Goal: Transaction & Acquisition: Obtain resource

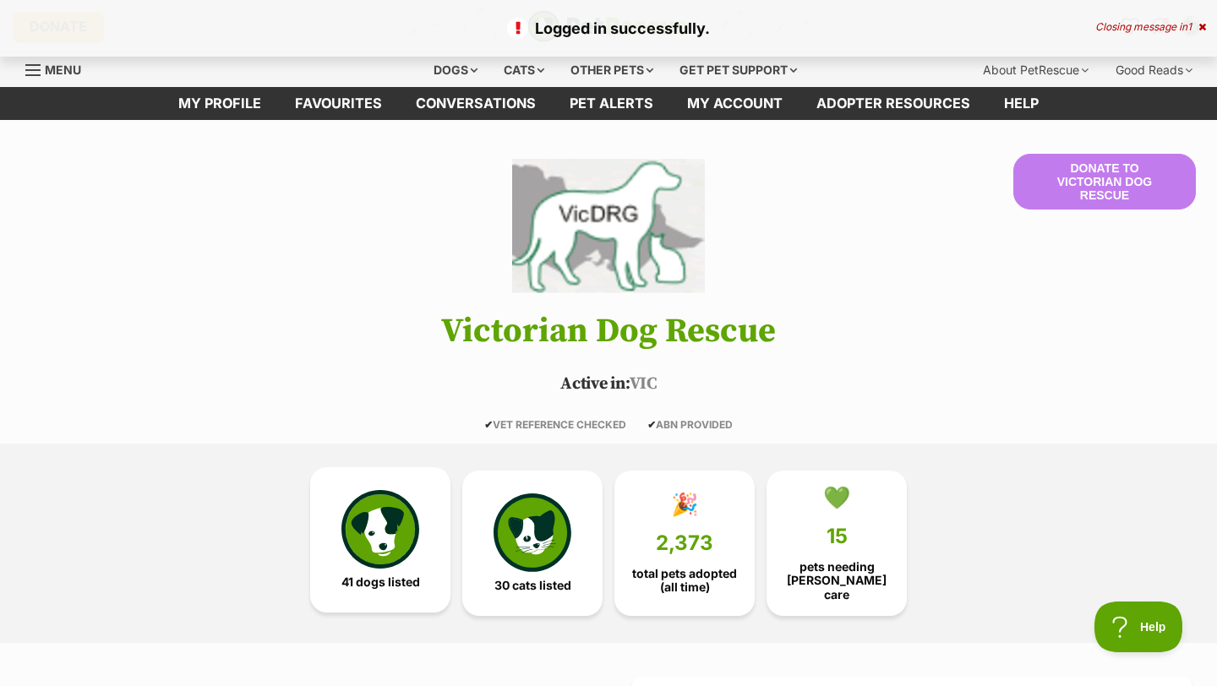
click at [363, 532] on img at bounding box center [380, 529] width 78 height 78
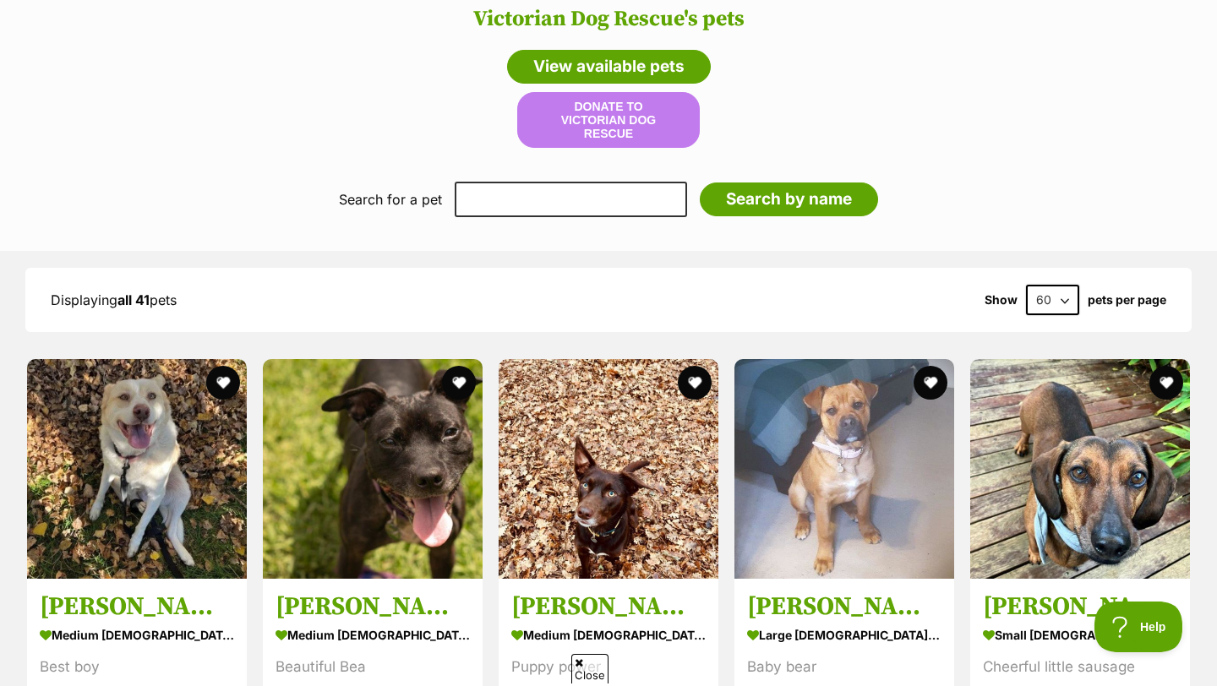
scroll to position [1639, 0]
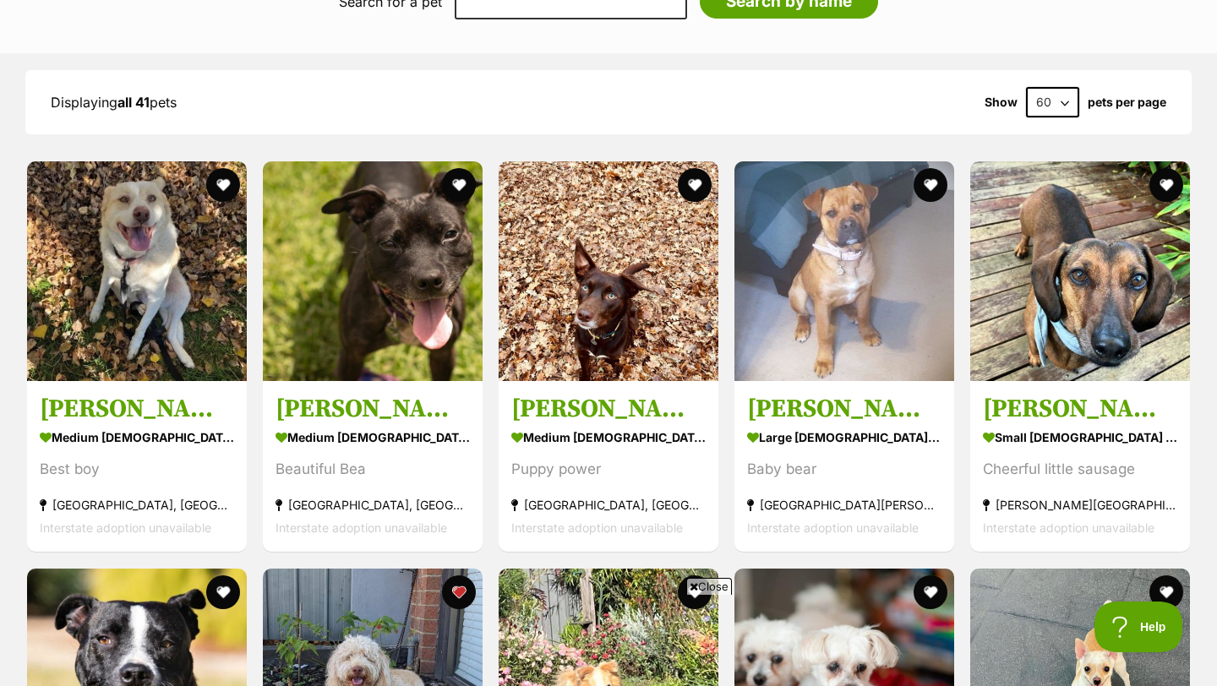
click at [1077, 96] on select "60 120" at bounding box center [1052, 102] width 53 height 30
select select "120"
click at [1026, 87] on select "60 120" at bounding box center [1052, 102] width 53 height 30
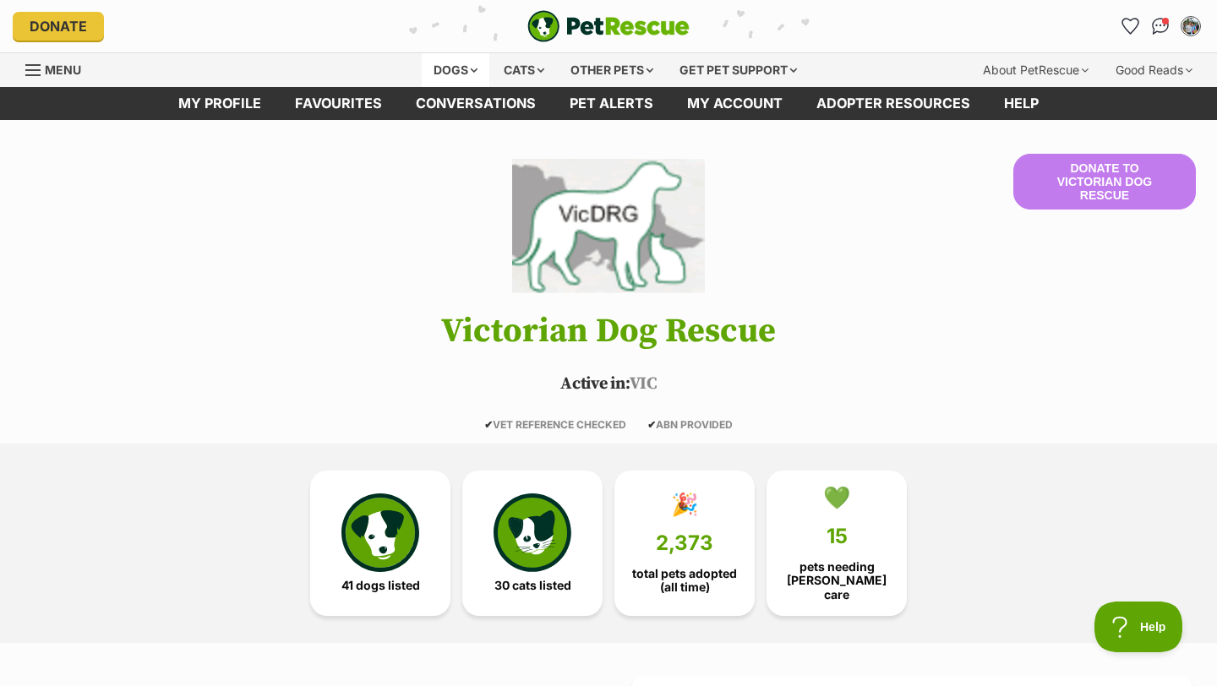
click at [461, 73] on div "Dogs" at bounding box center [456, 70] width 68 height 34
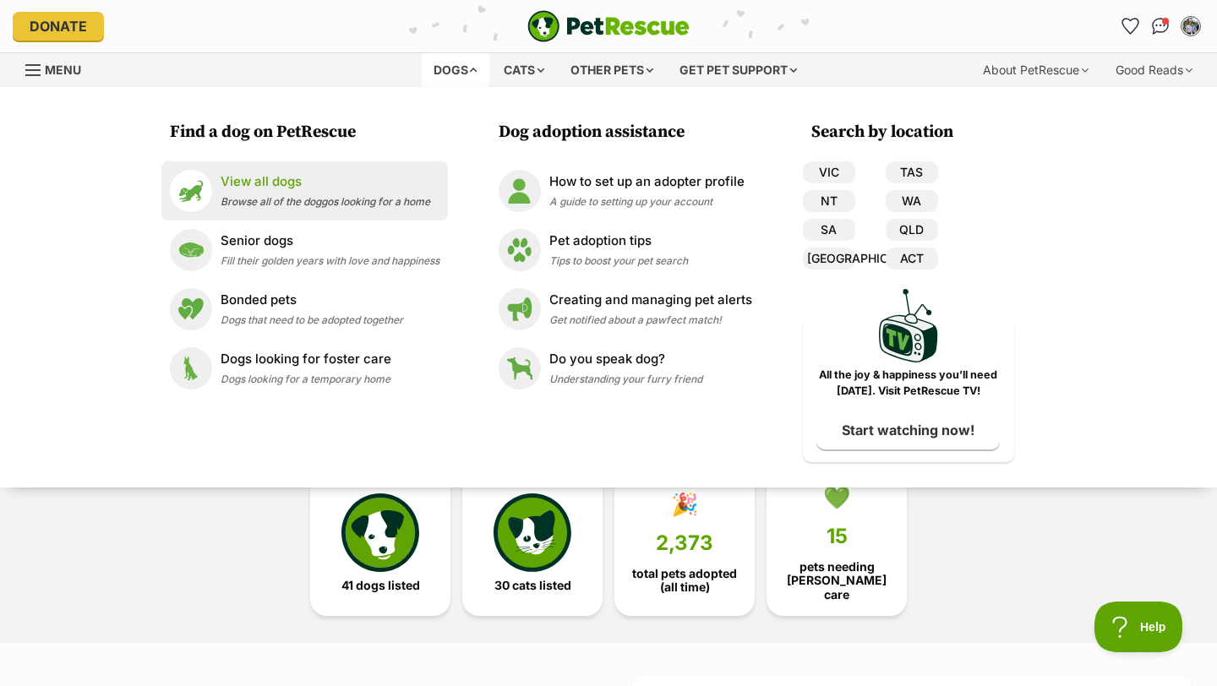
click at [296, 205] on span "Browse all of the doggos looking for a home" at bounding box center [326, 201] width 210 height 13
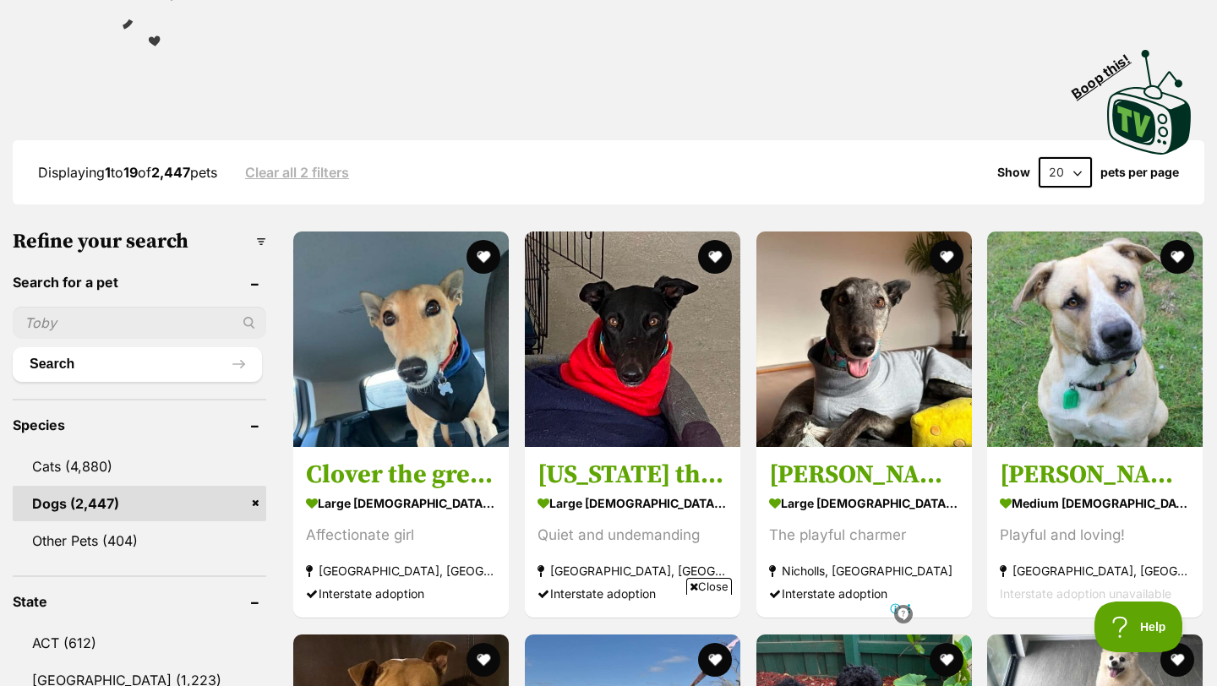
click at [1087, 171] on select "20 40 60" at bounding box center [1065, 172] width 53 height 30
select select "60"
click at [1039, 157] on select "20 40 60" at bounding box center [1065, 172] width 53 height 30
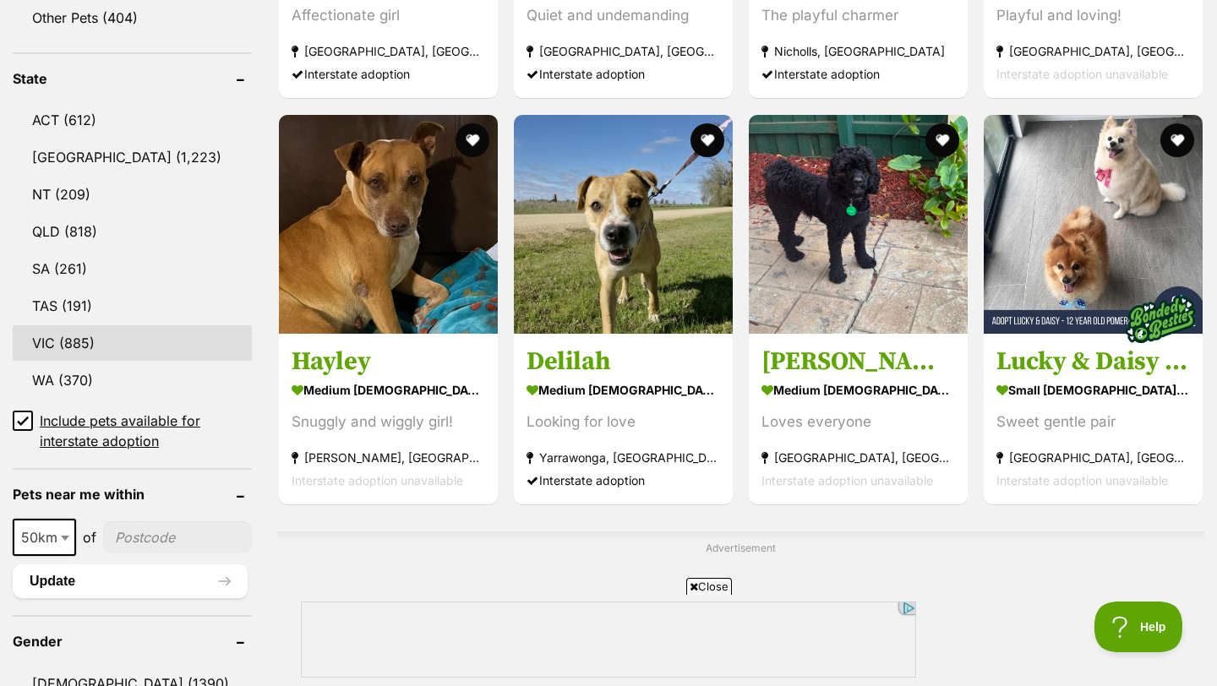
click at [92, 334] on link "VIC (885)" at bounding box center [132, 342] width 239 height 35
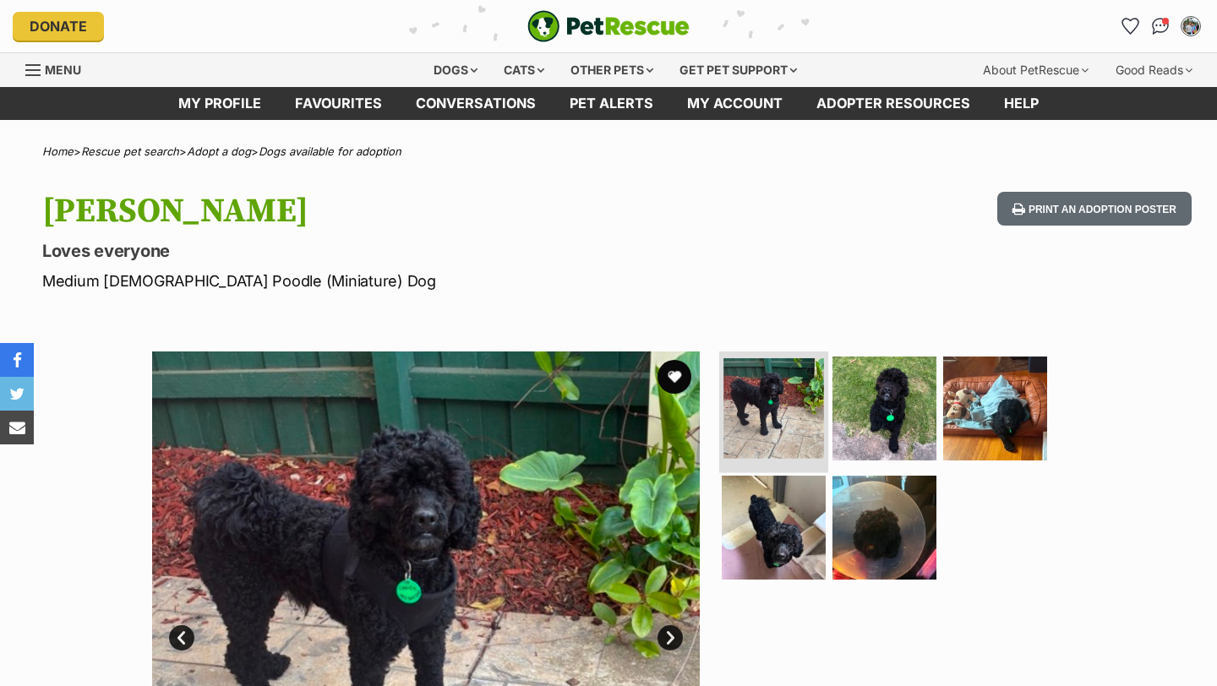
click at [784, 407] on img at bounding box center [773, 408] width 101 height 101
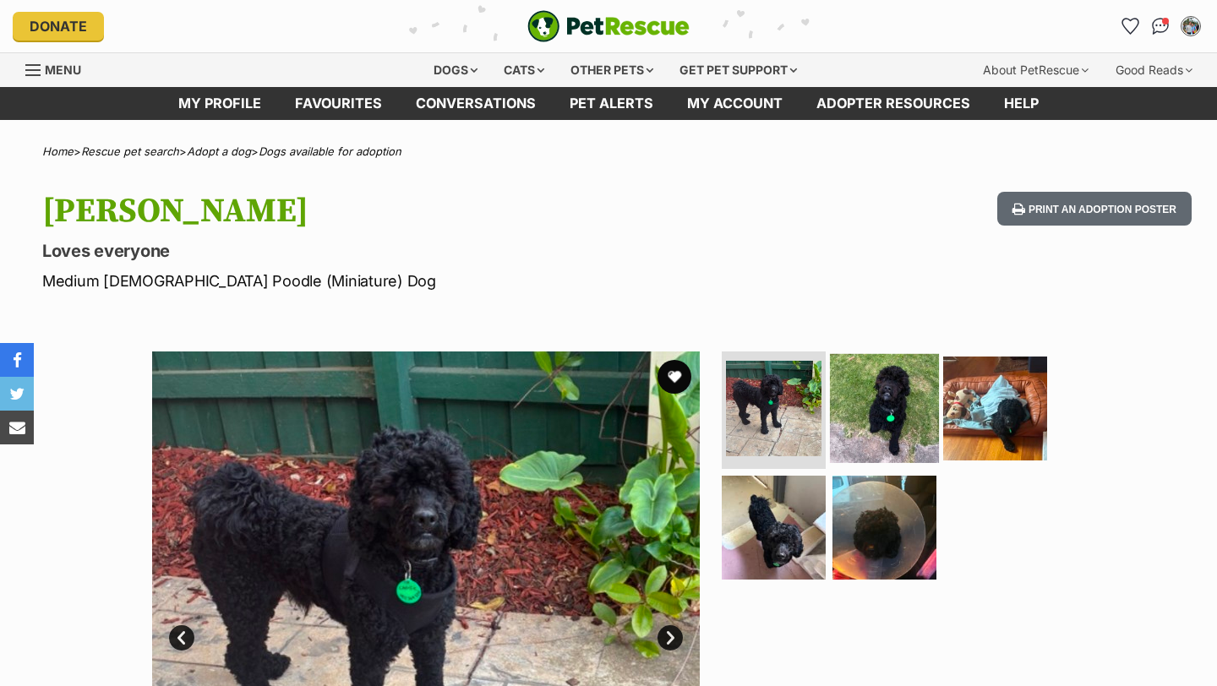
click at [876, 391] on img at bounding box center [884, 407] width 109 height 109
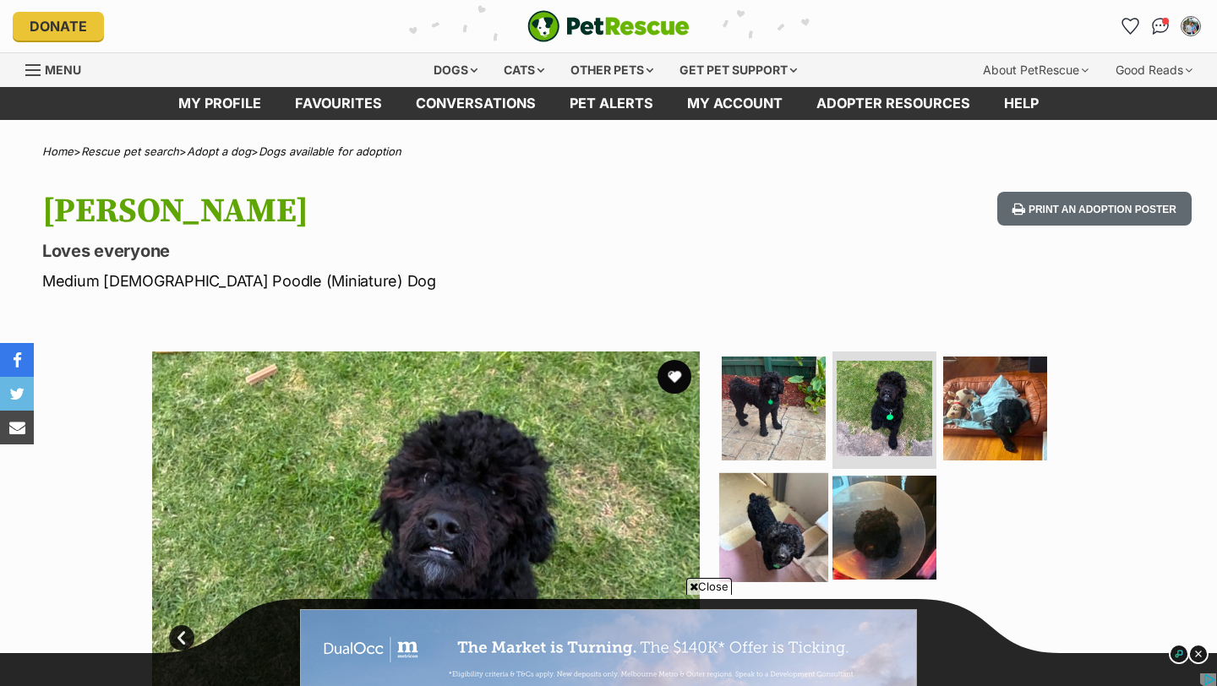
click at [770, 473] on img at bounding box center [773, 527] width 109 height 109
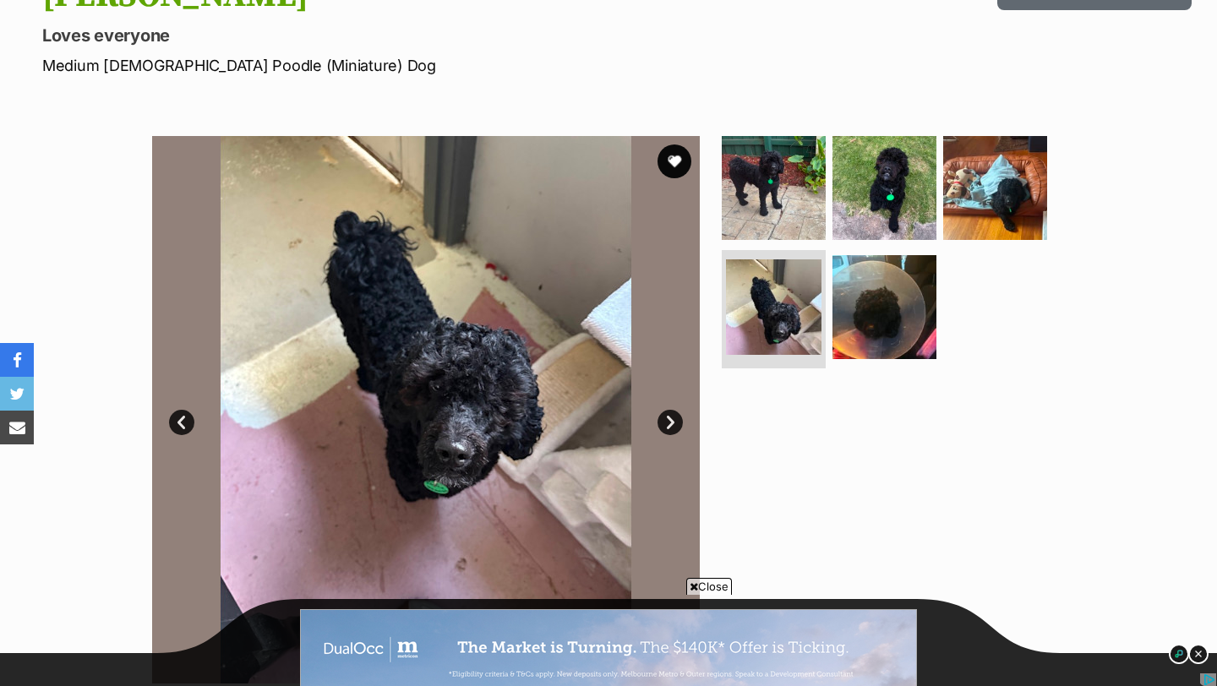
click at [663, 421] on link "Next" at bounding box center [670, 422] width 25 height 25
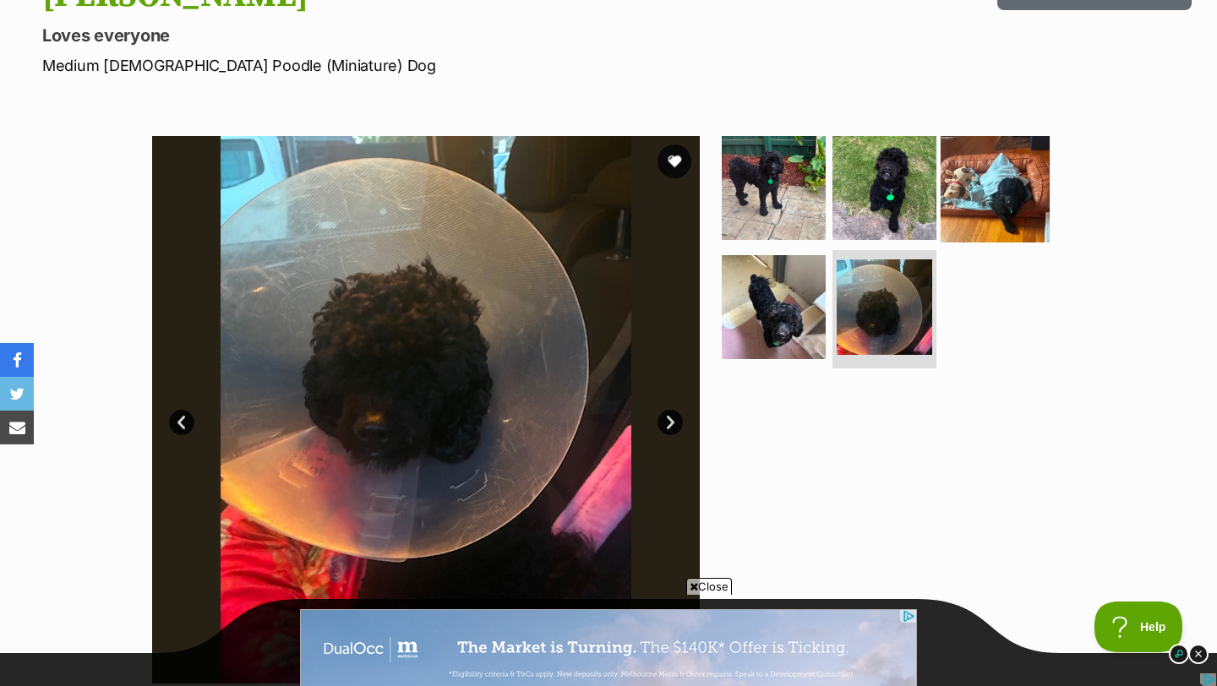
click at [961, 223] on img at bounding box center [995, 187] width 109 height 109
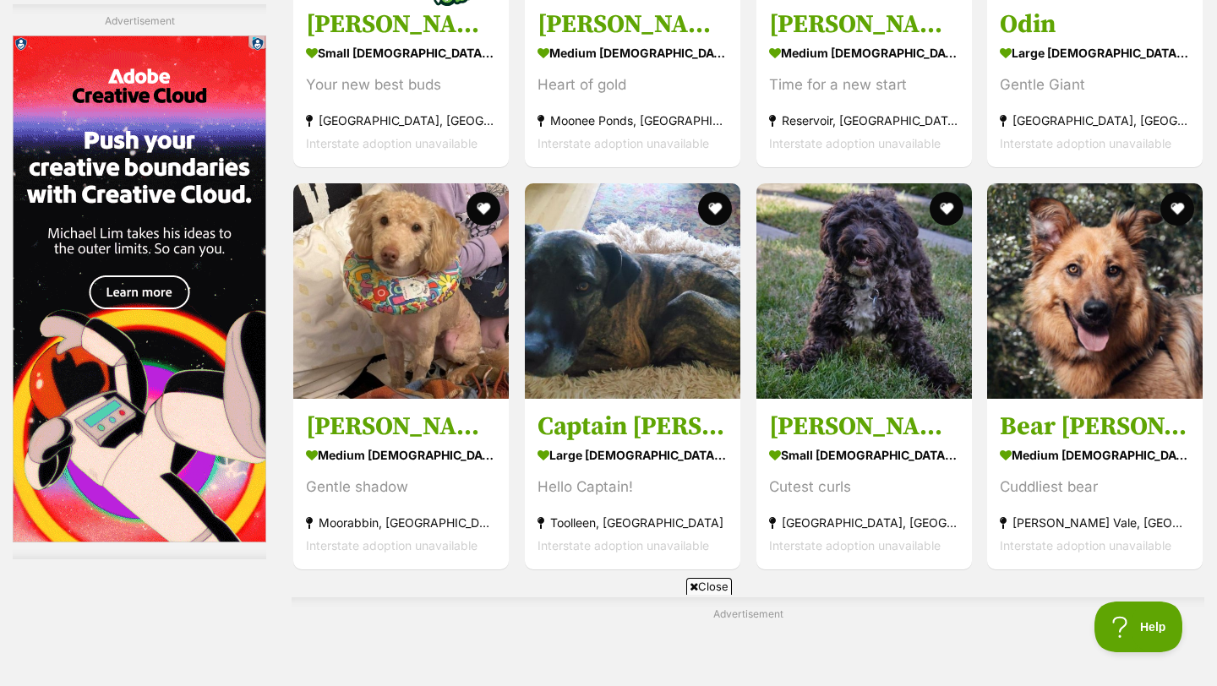
scroll to position [7299, 0]
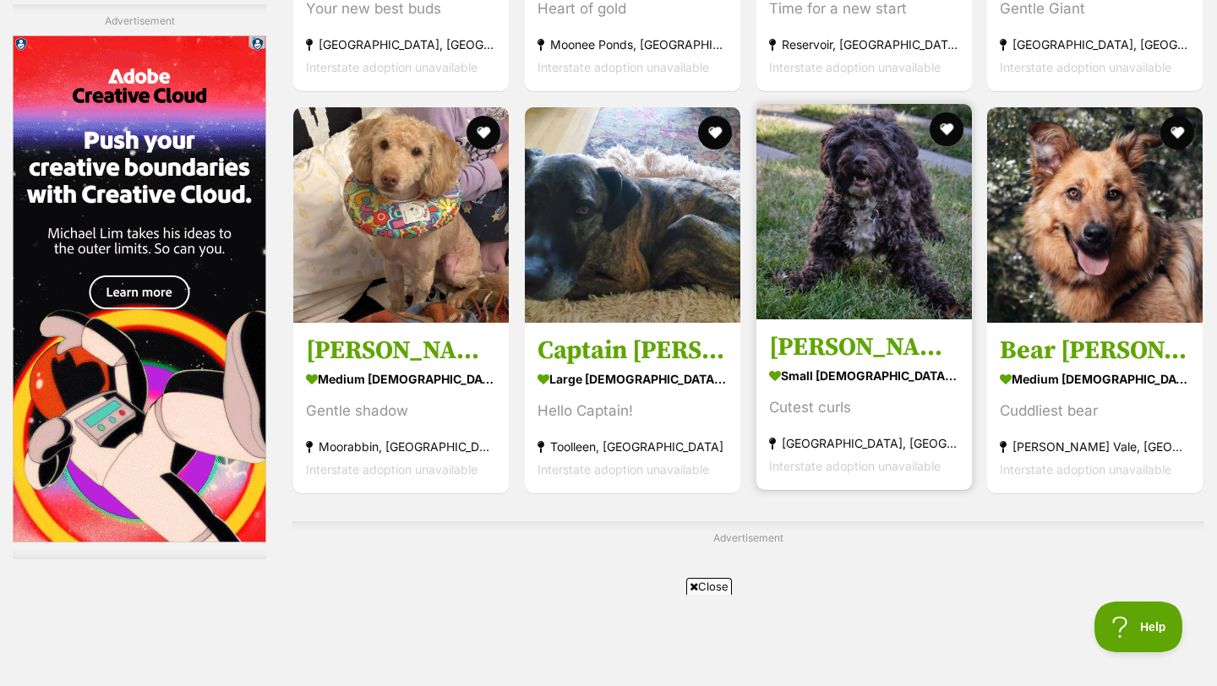
click at [871, 332] on h3 "[PERSON_NAME]" at bounding box center [864, 348] width 190 height 32
